Goal: Obtain resource: Obtain resource

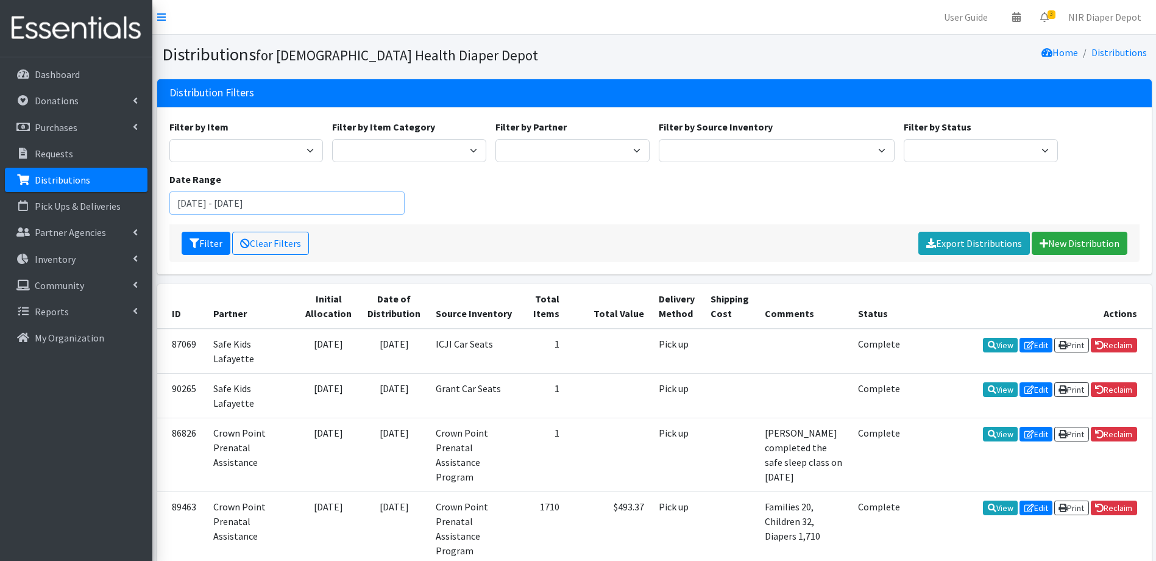
click at [317, 196] on input "March 1, 2025 - March 31, 2025" at bounding box center [287, 202] width 236 height 23
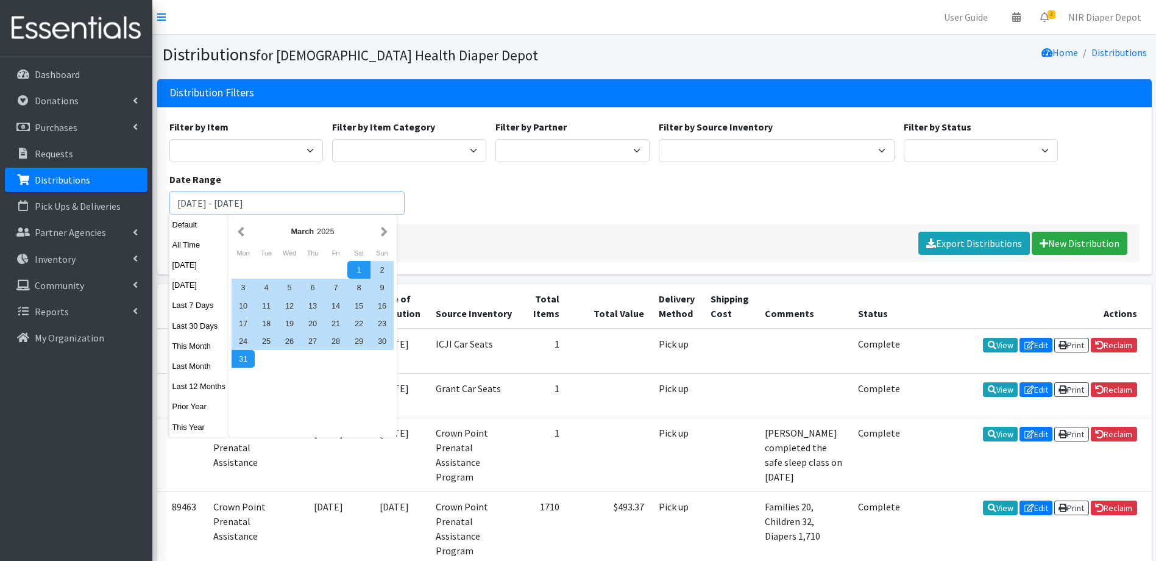
click at [177, 203] on input "March 1, 2025 - March 31, 2025" at bounding box center [287, 202] width 236 height 23
click at [384, 236] on button "button" at bounding box center [384, 231] width 13 height 15
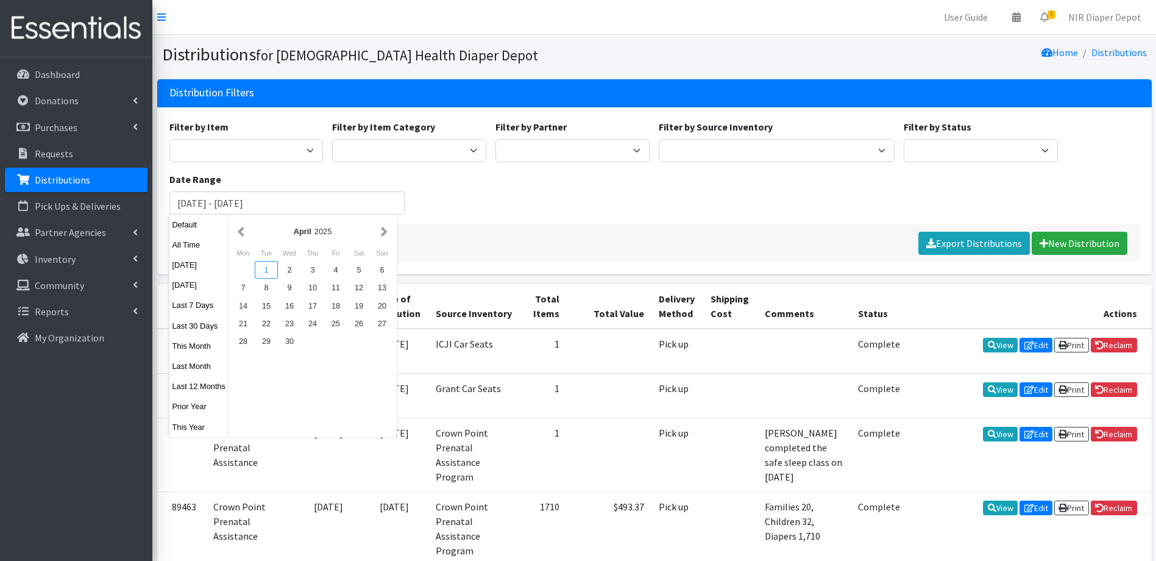
click at [267, 273] on div "1" at bounding box center [266, 270] width 23 height 18
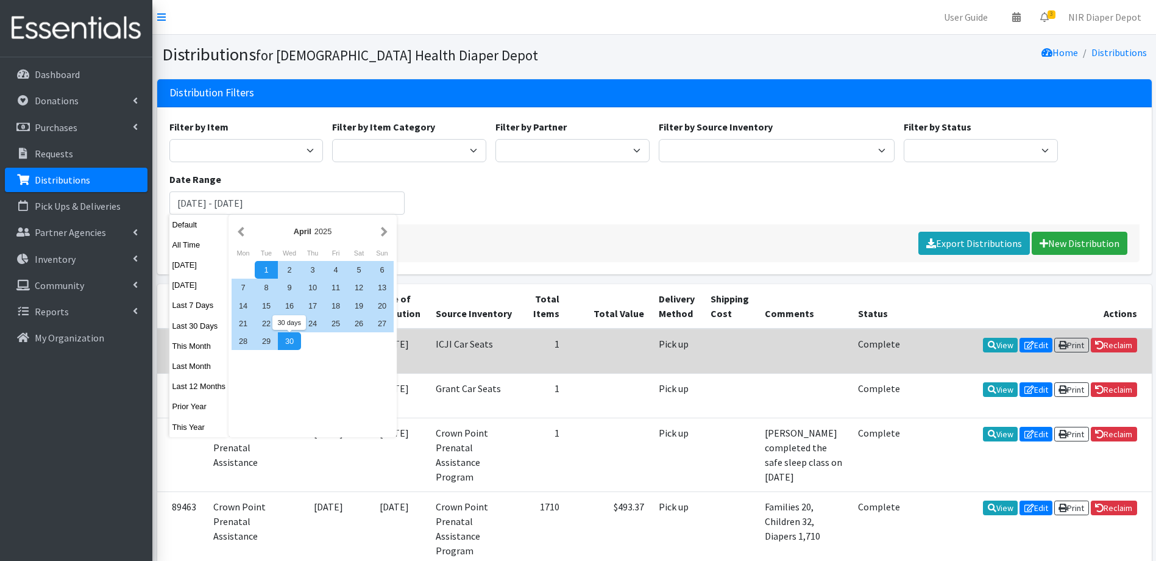
click at [285, 342] on div "30" at bounding box center [289, 341] width 23 height 18
type input "April 1, 2025 - April 30, 2025"
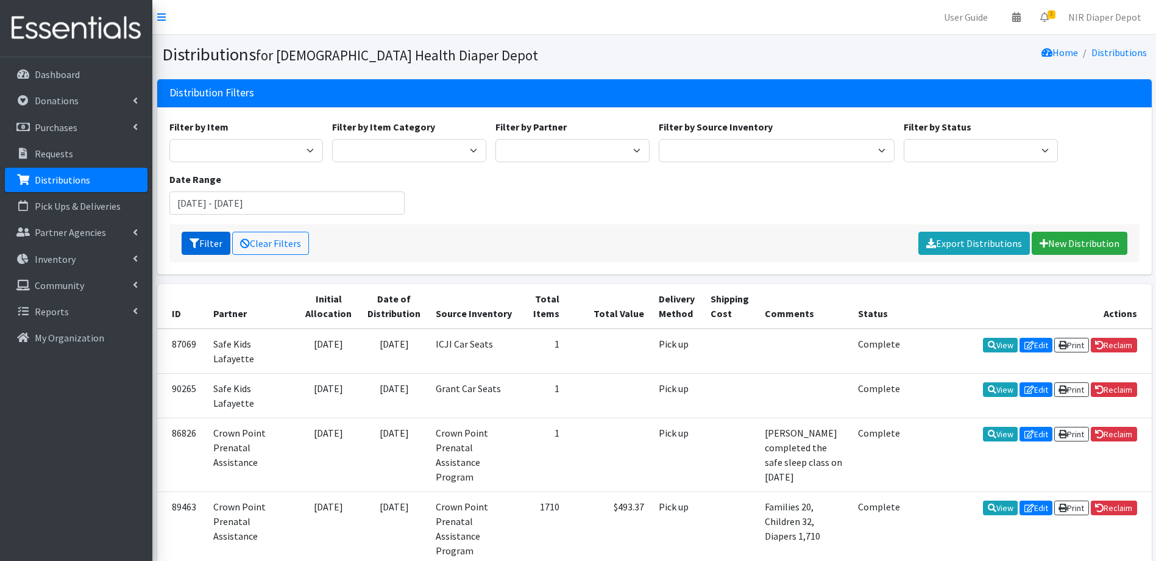
click at [199, 245] on icon "submit" at bounding box center [194, 243] width 10 height 10
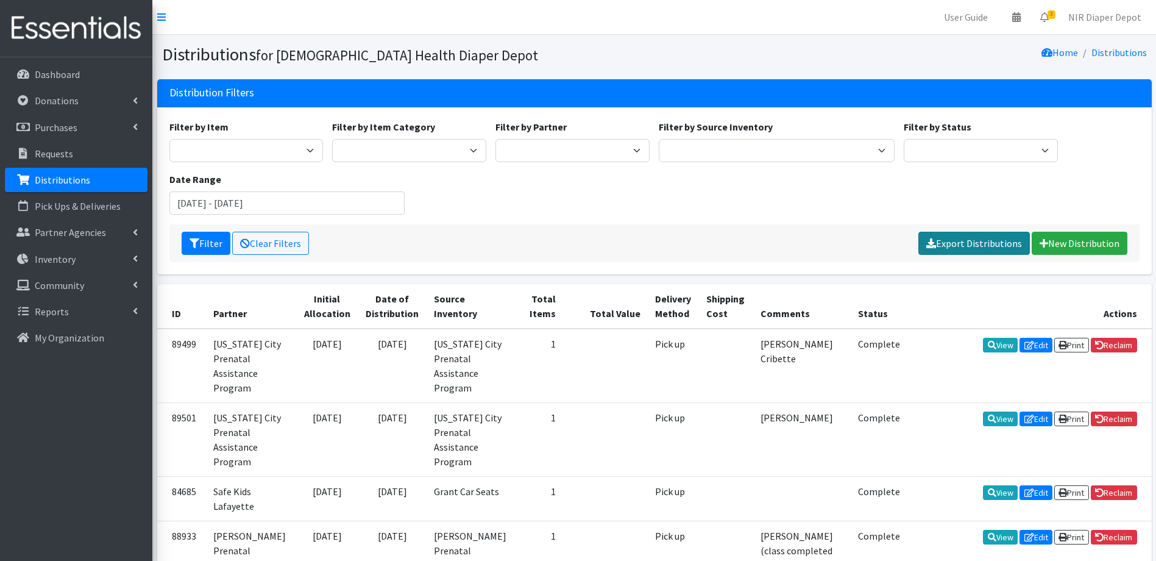
click at [997, 243] on link "Export Distributions" at bounding box center [973, 243] width 111 height 23
click at [306, 196] on input "April 1, 2025 - April 30, 2025" at bounding box center [287, 202] width 236 height 23
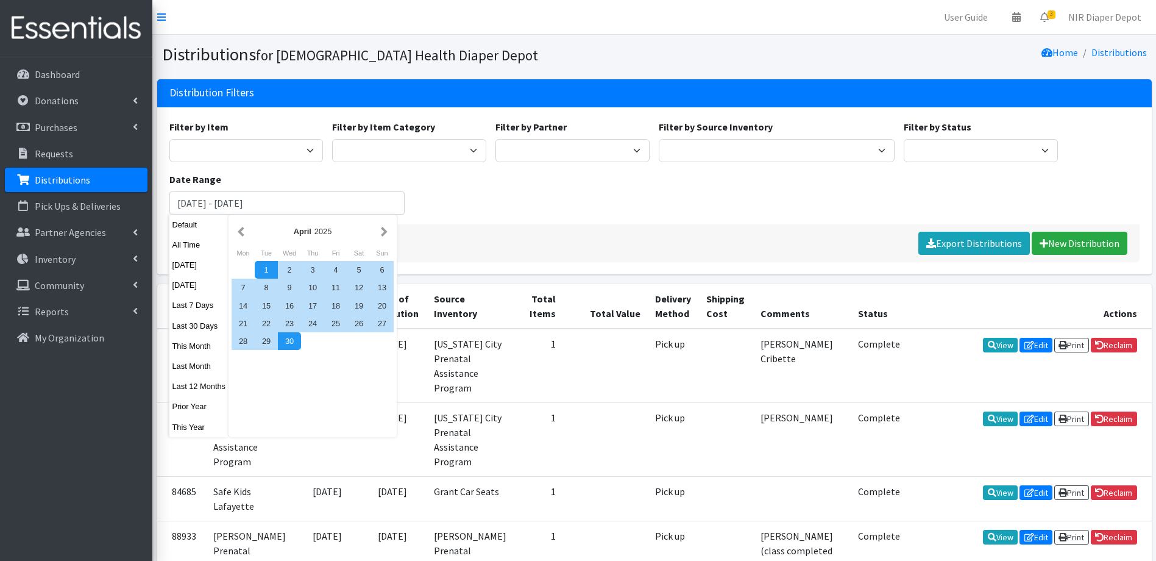
click at [375, 230] on div "April 2025" at bounding box center [312, 231] width 130 height 12
click at [383, 232] on button "button" at bounding box center [384, 231] width 13 height 15
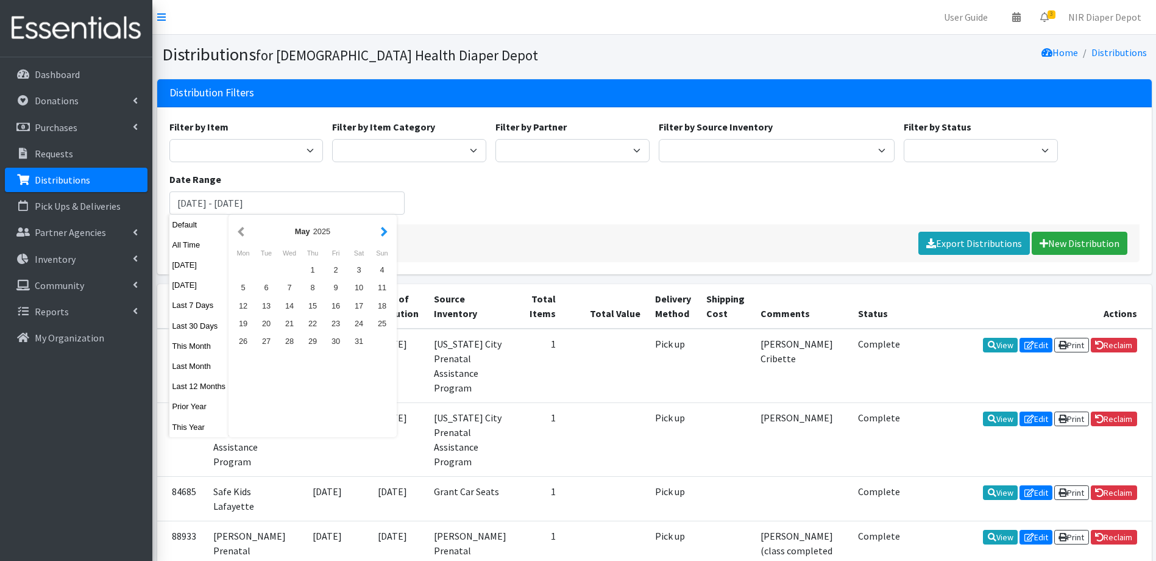
click at [380, 235] on button "button" at bounding box center [384, 231] width 13 height 15
click at [373, 269] on div "1" at bounding box center [381, 270] width 23 height 18
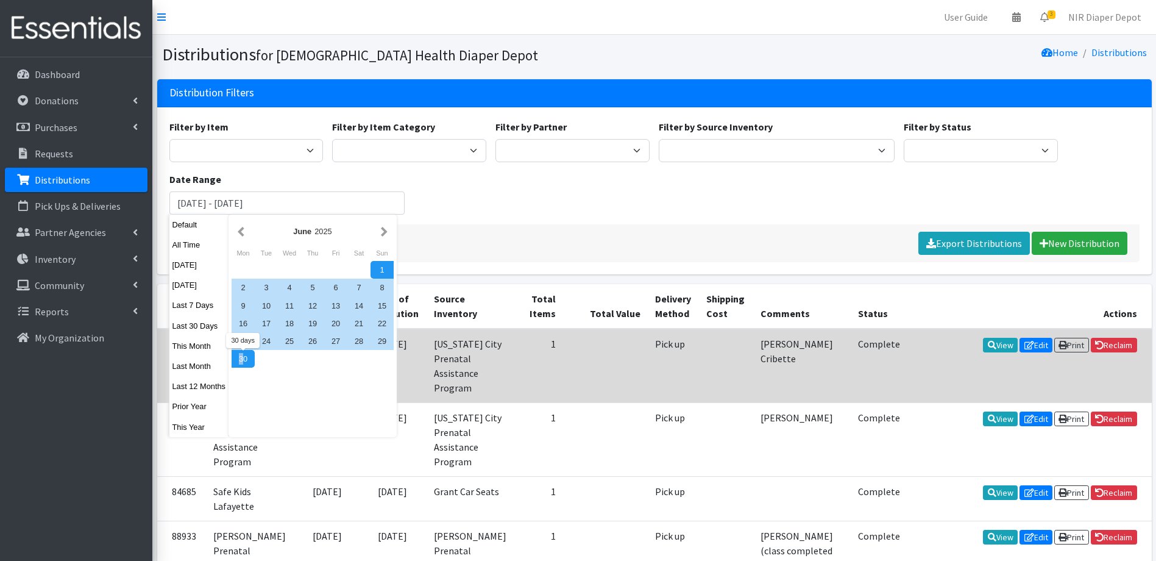
click at [240, 359] on div "30" at bounding box center [243, 359] width 23 height 18
type input "[DATE] - [DATE]"
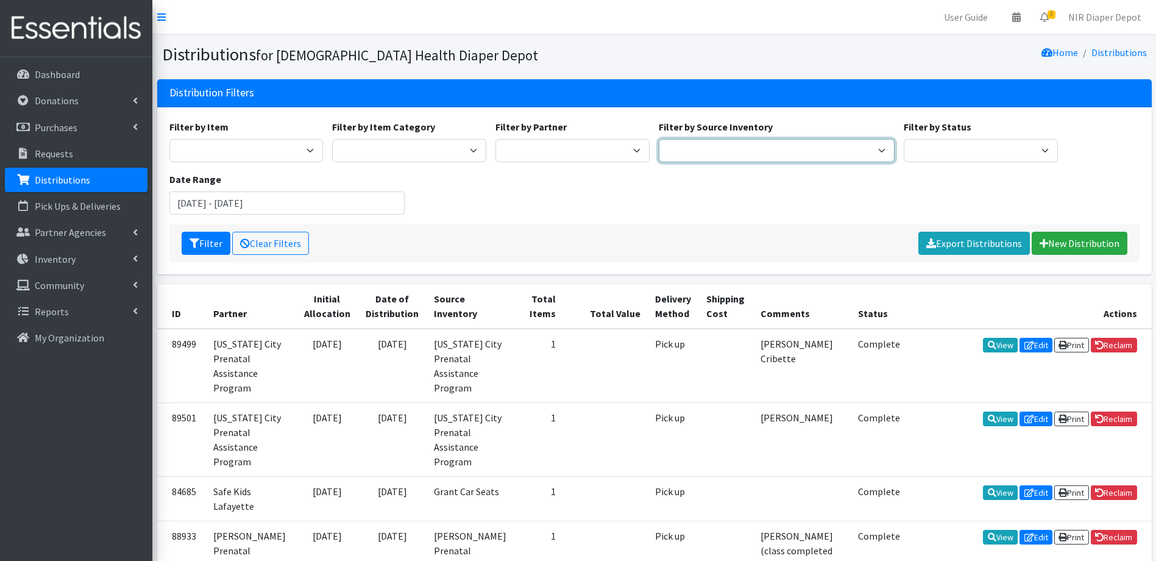
click at [678, 151] on select "Crown Point Bulk Storage Crown Point Prenatal Assistance Program Grant Car Seat…" at bounding box center [777, 150] width 236 height 23
select select "263"
click at [659, 139] on select "Crown Point Bulk Storage Crown Point Prenatal Assistance Program Grant Car Seat…" at bounding box center [777, 150] width 236 height 23
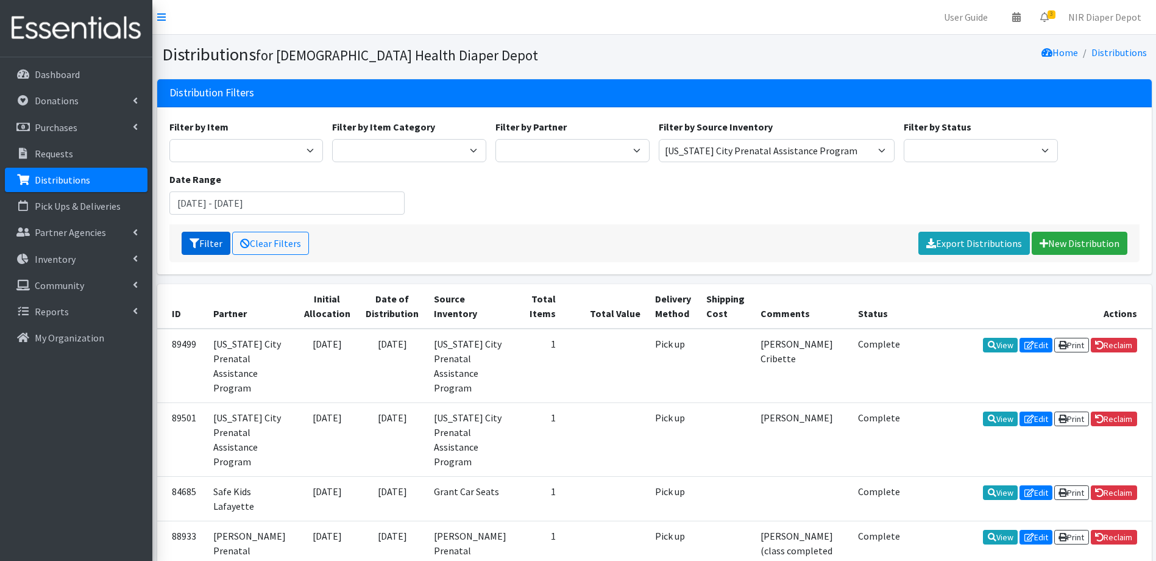
click at [196, 233] on button "Filter" at bounding box center [206, 243] width 49 height 23
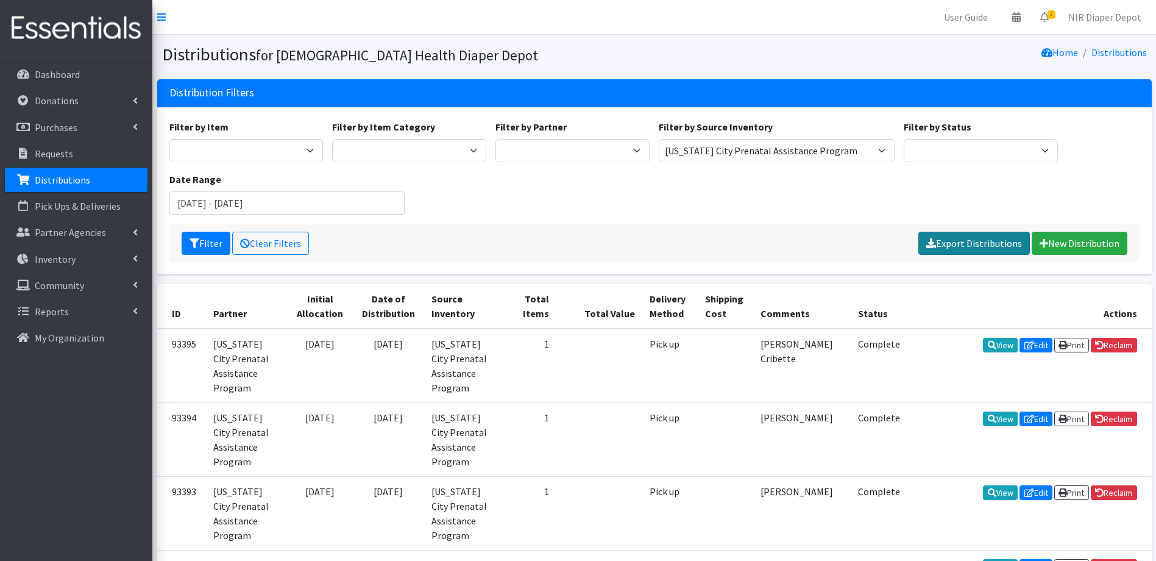
click at [974, 253] on link "Export Distributions" at bounding box center [973, 243] width 111 height 23
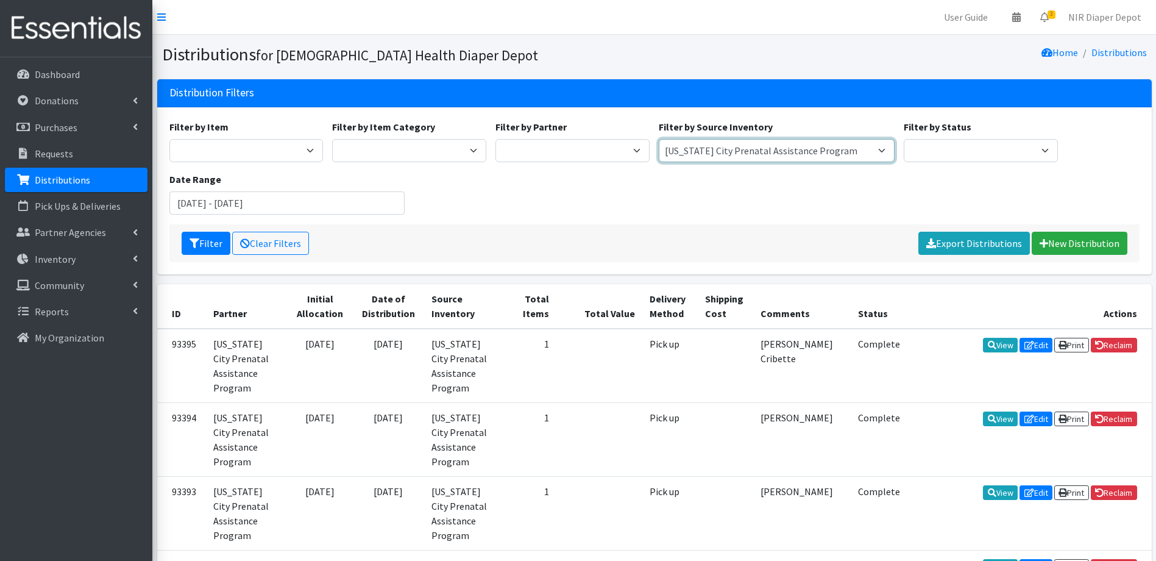
drag, startPoint x: 745, startPoint y: 157, endPoint x: 754, endPoint y: 154, distance: 9.5
click at [746, 157] on select "Crown Point Bulk Storage Crown Point Prenatal Assistance Program Grant Car Seat…" at bounding box center [777, 150] width 236 height 23
select select
click at [659, 139] on select "Crown Point Bulk Storage Crown Point Prenatal Assistance Program Grant Car Seat…" at bounding box center [777, 150] width 236 height 23
click at [324, 204] on input "[DATE] - [DATE]" at bounding box center [287, 202] width 236 height 23
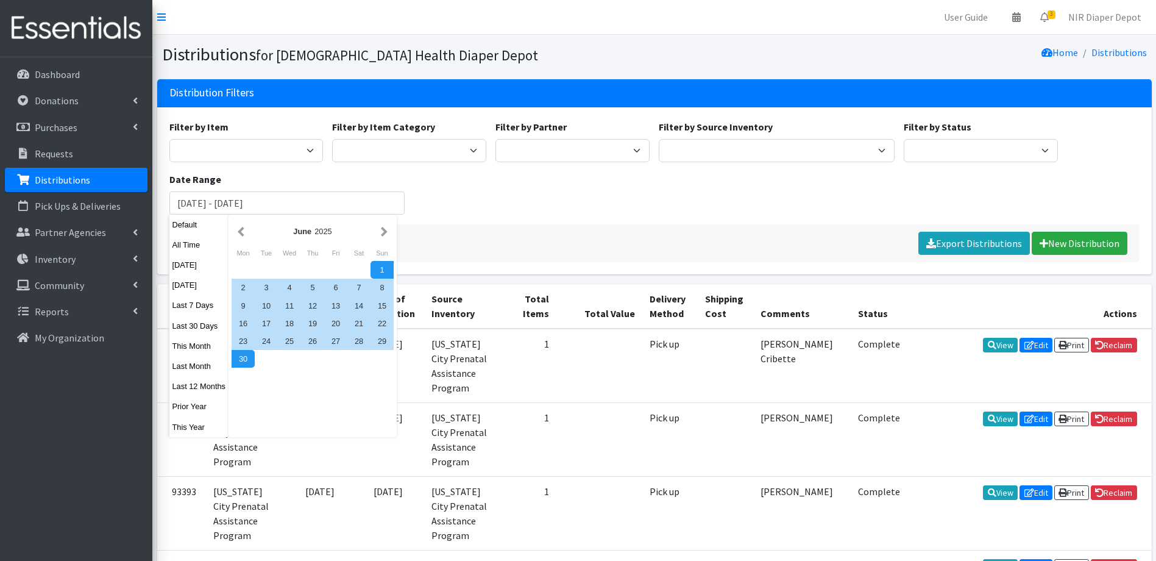
click at [477, 194] on div "Filter by Item 1 2 2T-3T 3 3T-4T 4 4T-5T 5 5T-6T 6 7 Backless Booster Seat Boys…" at bounding box center [654, 171] width 979 height 105
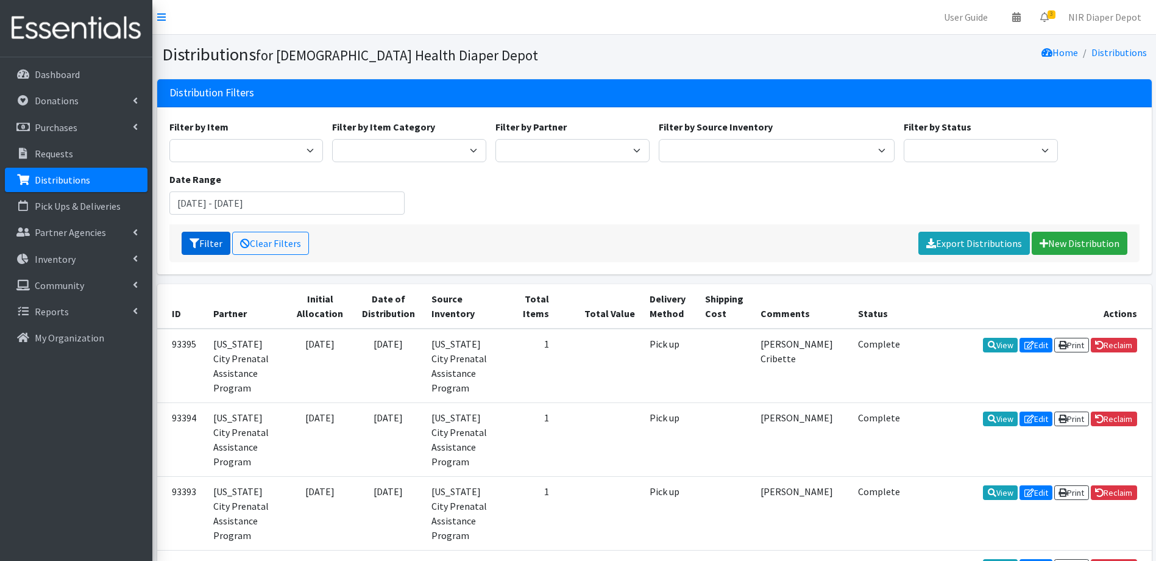
drag, startPoint x: 204, startPoint y: 246, endPoint x: 211, endPoint y: 244, distance: 6.9
click at [205, 246] on button "Filter" at bounding box center [206, 243] width 49 height 23
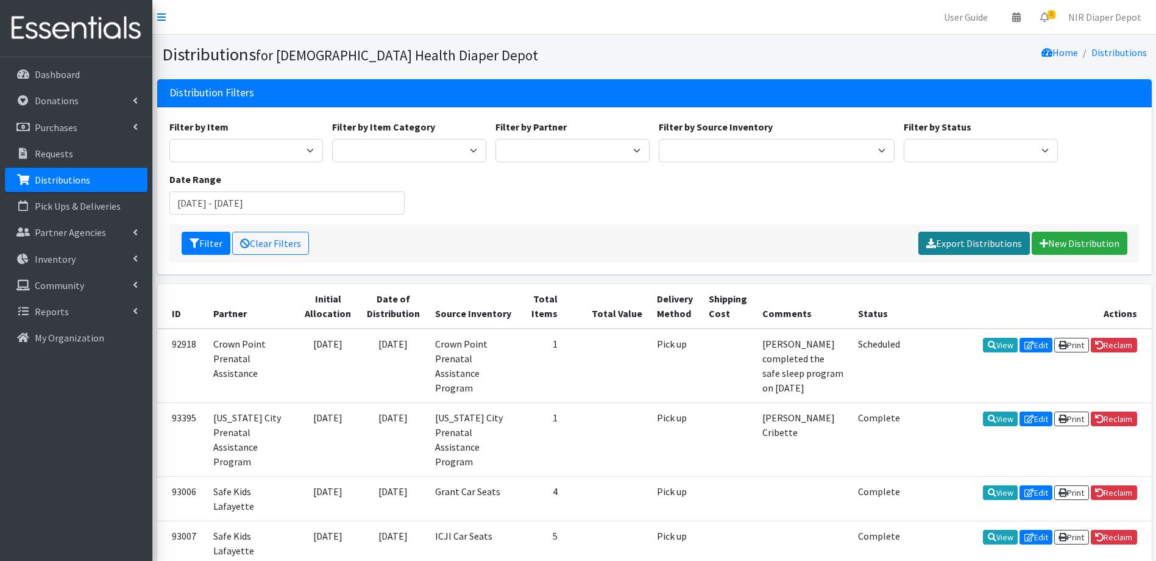
click at [932, 234] on link "Export Distributions" at bounding box center [973, 243] width 111 height 23
